Goal: Information Seeking & Learning: Learn about a topic

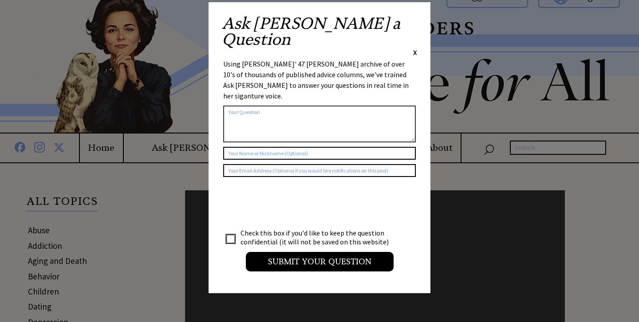
scroll to position [16, 0]
click at [410, 21] on div "Ask Ann a Question X" at bounding box center [319, 37] width 195 height 42
click at [417, 18] on div "Ask Ann a Question X Using Ann Landers' 47 vear archive of over 10's of thousan…" at bounding box center [319, 147] width 222 height 291
click at [416, 48] on span "X" at bounding box center [415, 52] width 4 height 9
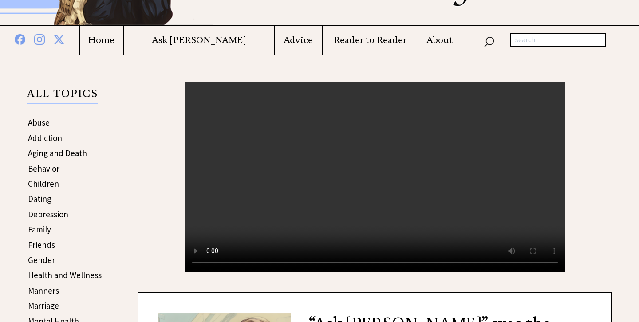
scroll to position [124, 0]
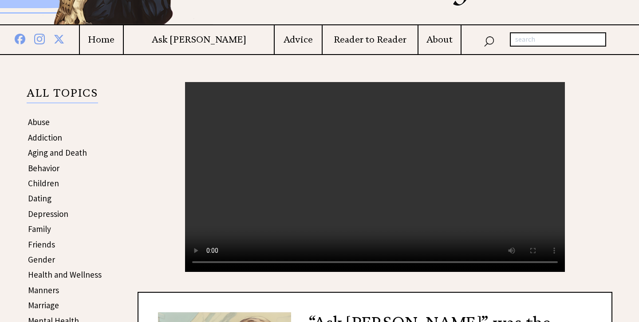
click at [280, 44] on h4 "Advice" at bounding box center [298, 39] width 47 height 11
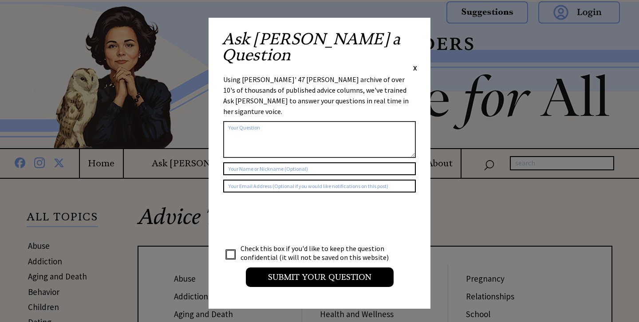
scroll to position [8, 0]
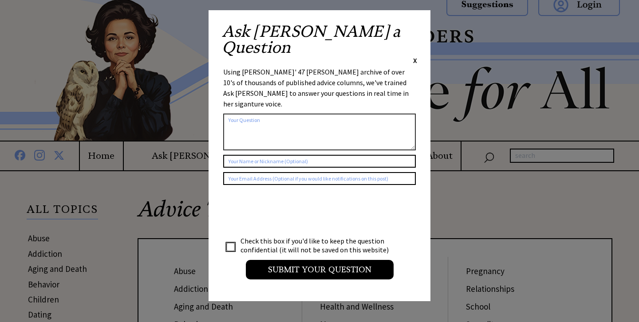
click at [416, 56] on span "X" at bounding box center [415, 60] width 4 height 9
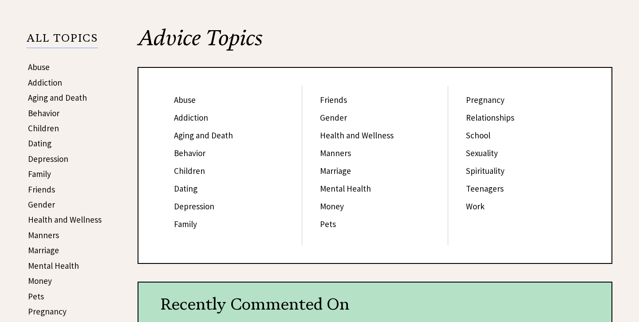
scroll to position [181, 0]
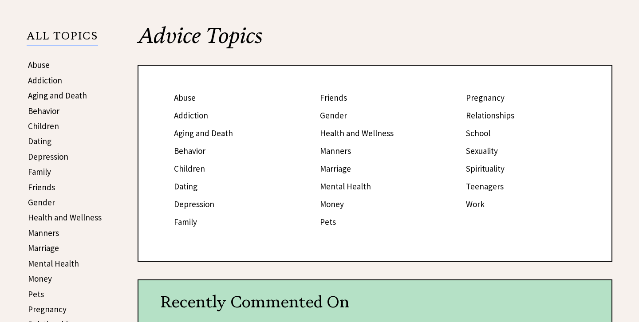
click at [189, 223] on link "Family" at bounding box center [185, 221] width 23 height 11
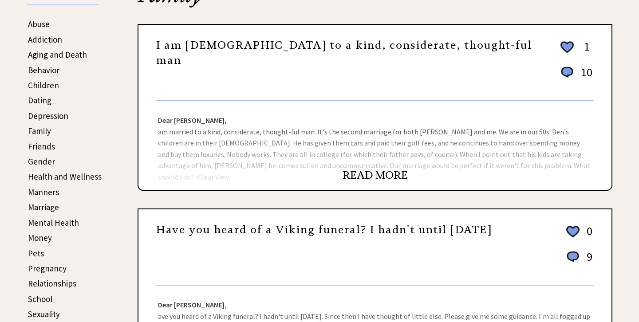
scroll to position [222, 0]
